Goal: Task Accomplishment & Management: Use online tool/utility

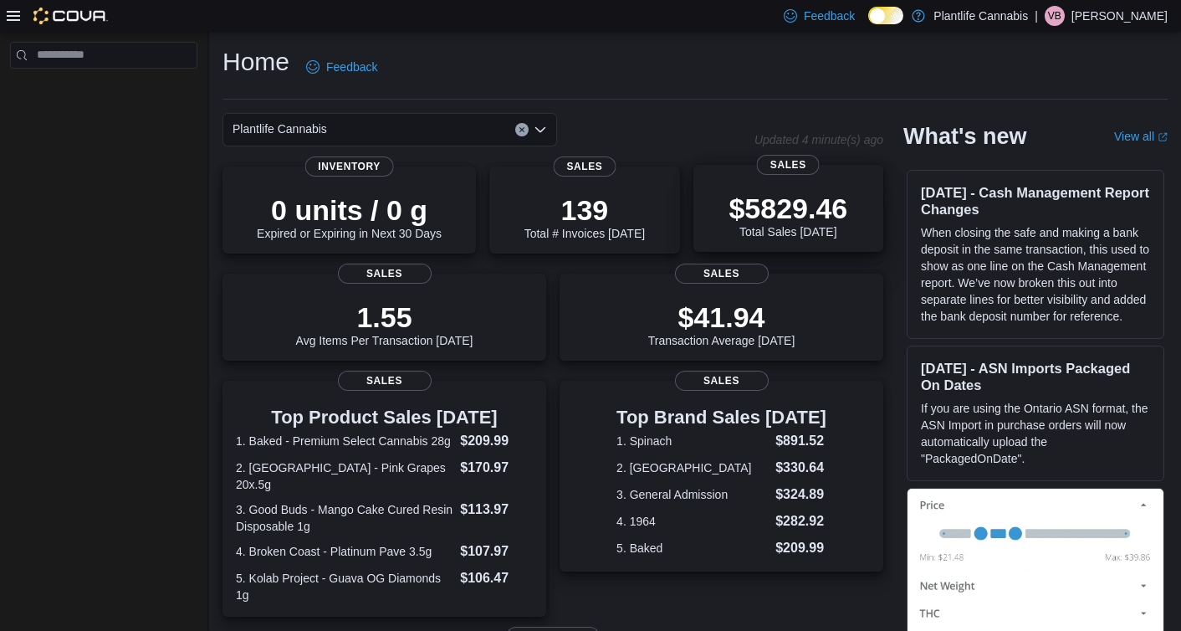
click at [751, 196] on p "$5829.46" at bounding box center [788, 208] width 119 height 33
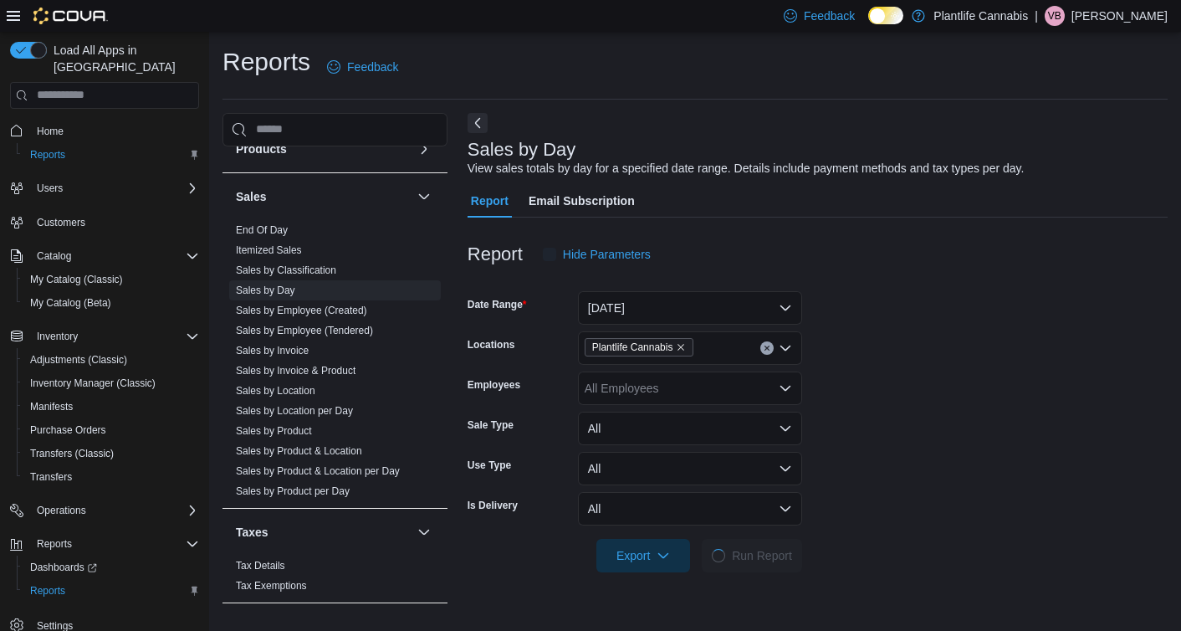
scroll to position [2, 0]
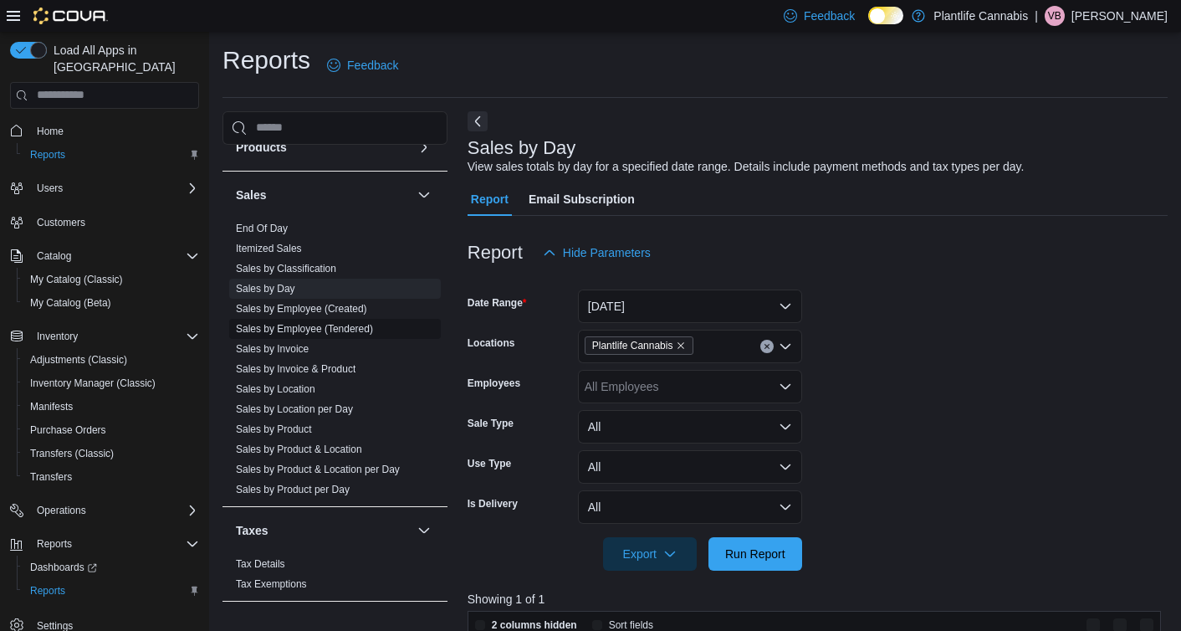
click at [314, 329] on link "Sales by Employee (Tendered)" at bounding box center [304, 329] width 137 height 12
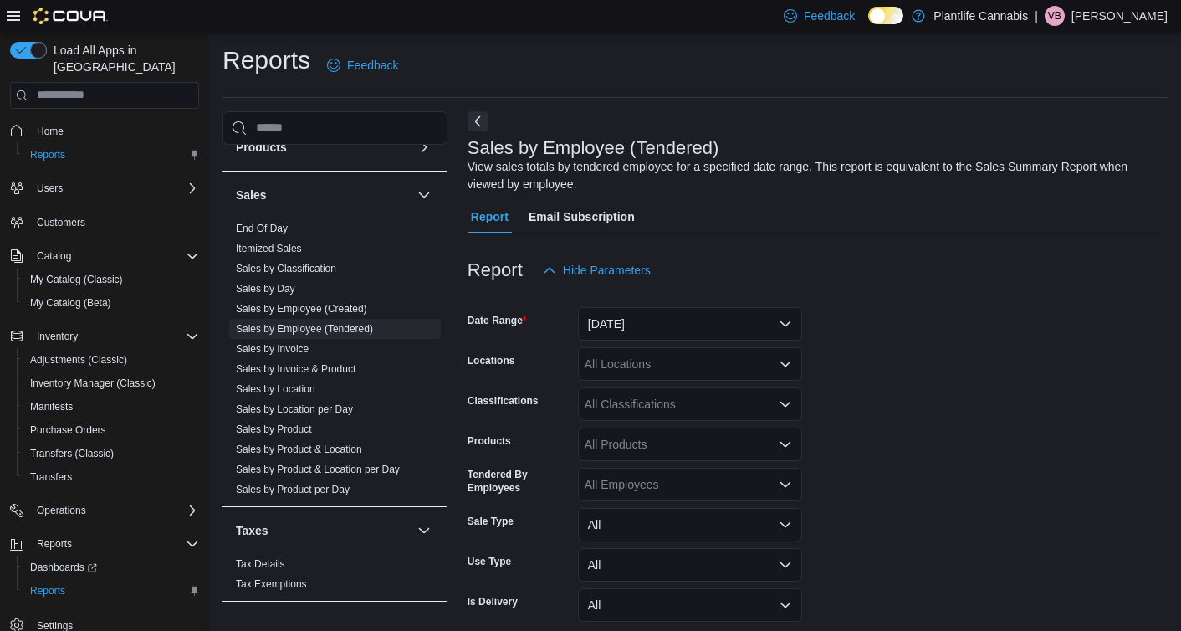
scroll to position [56, 0]
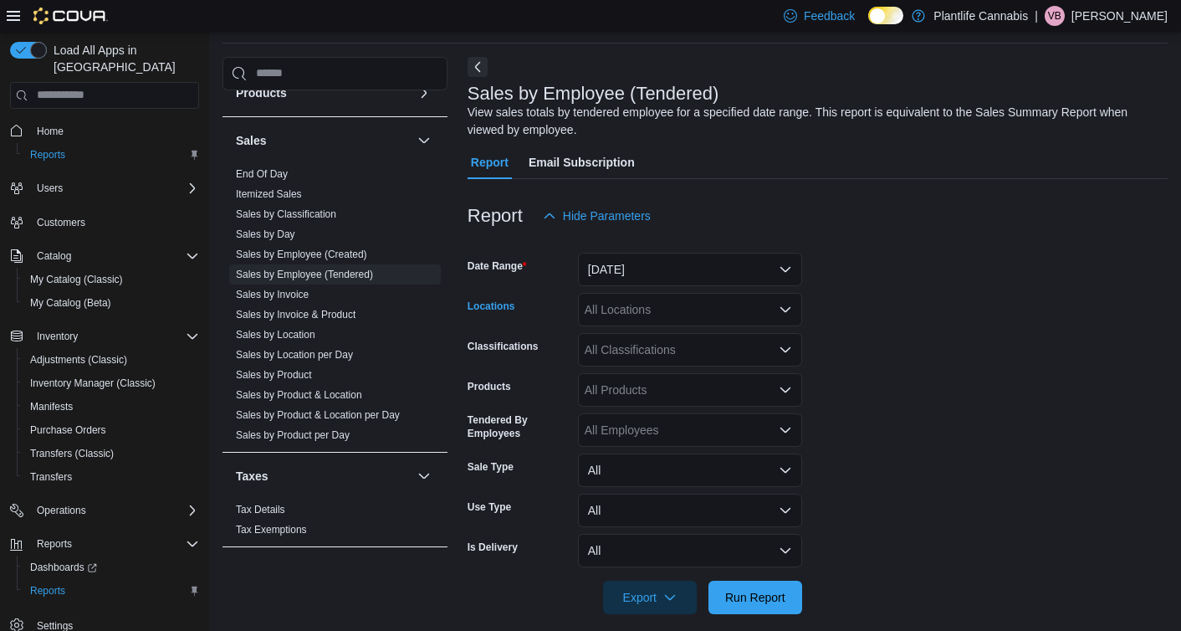
click at [652, 312] on div "All Locations" at bounding box center [690, 309] width 224 height 33
type input "****"
click at [697, 328] on button "Edmonton - [GEOGRAPHIC_DATA] Currents" at bounding box center [690, 338] width 224 height 24
click at [884, 328] on form "Date Range [DATE] Locations [GEOGRAPHIC_DATA] - [GEOGRAPHIC_DATA] Currents Clas…" at bounding box center [818, 424] width 700 height 382
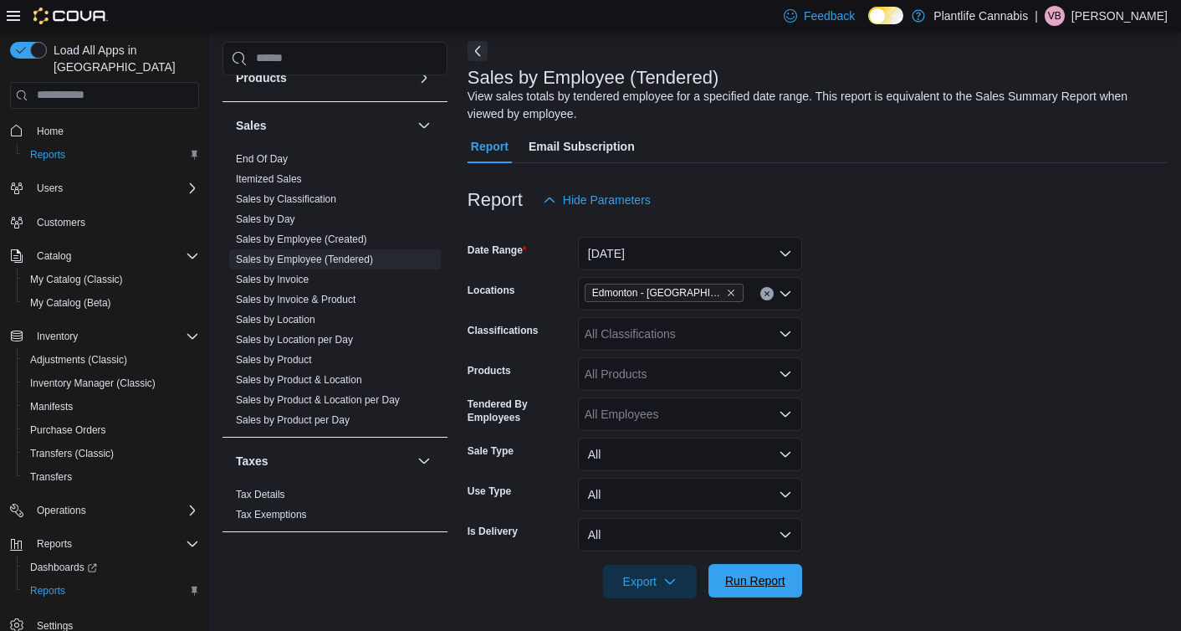
click at [759, 573] on span "Run Report" at bounding box center [755, 580] width 60 height 17
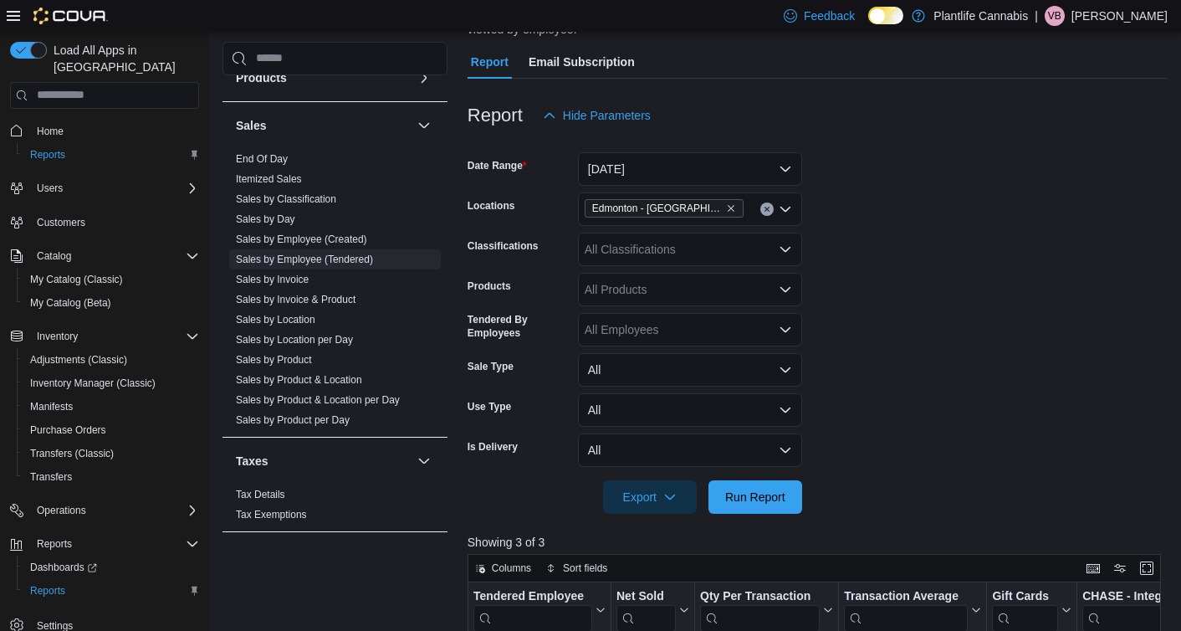
scroll to position [152, 0]
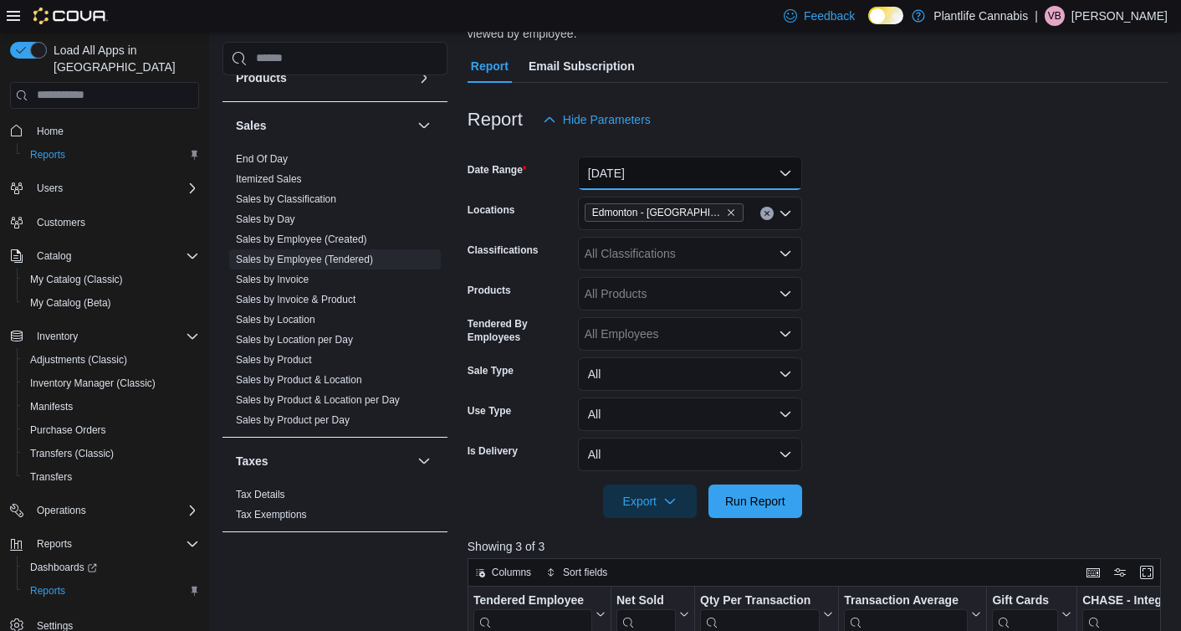
click at [717, 177] on button "[DATE]" at bounding box center [690, 172] width 224 height 33
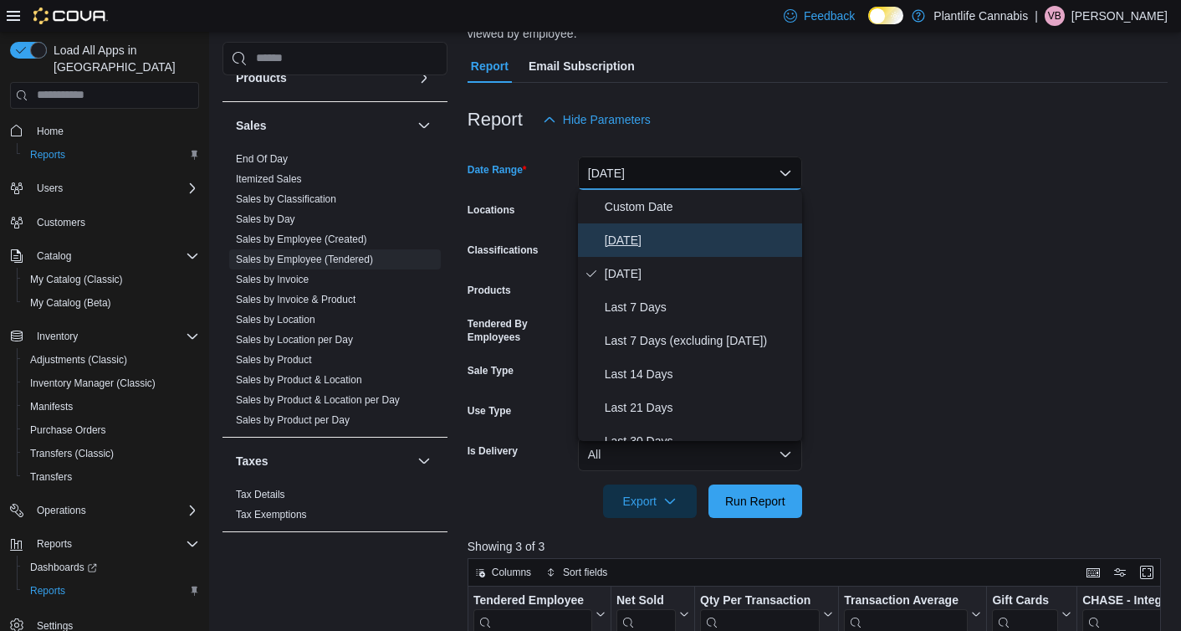
click at [688, 239] on span "[DATE]" at bounding box center [700, 240] width 191 height 20
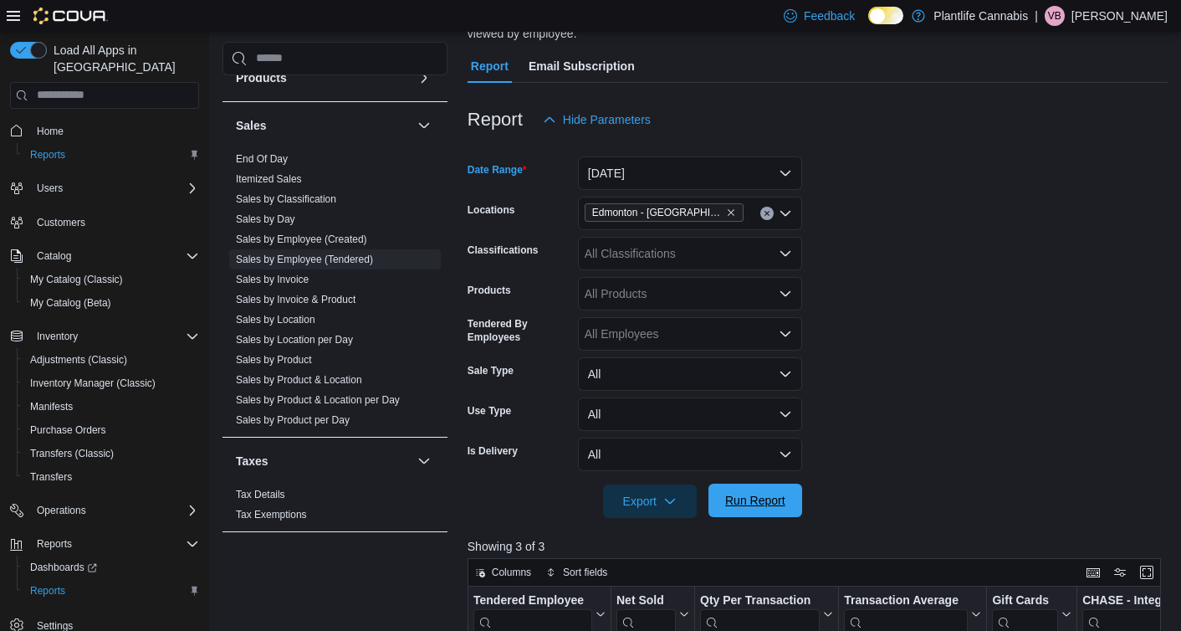
drag, startPoint x: 722, startPoint y: 510, endPoint x: 733, endPoint y: 503, distance: 12.8
click at [722, 510] on span "Run Report" at bounding box center [756, 500] width 74 height 33
